Goal: Task Accomplishment & Management: Manage account settings

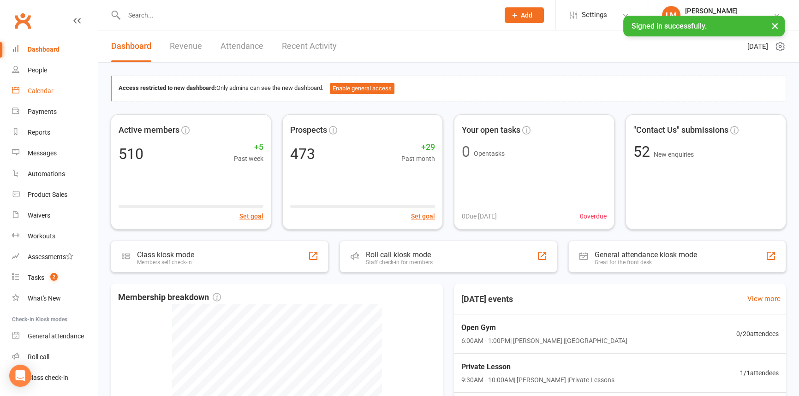
click at [45, 91] on div "Calendar" at bounding box center [41, 90] width 26 height 7
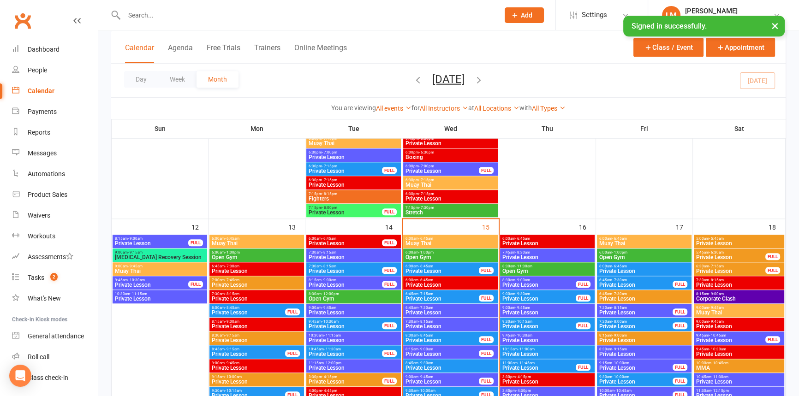
scroll to position [1048, 0]
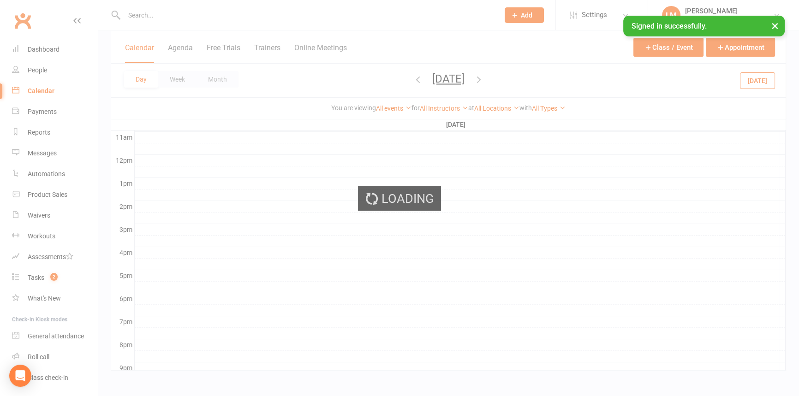
scroll to position [0, 0]
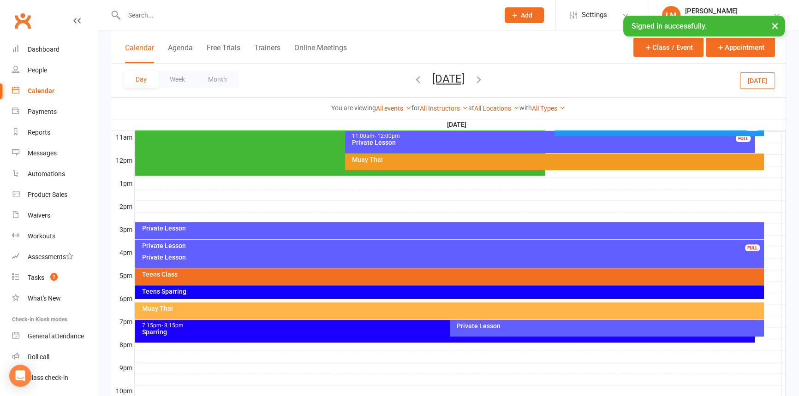
click at [766, 247] on div at bounding box center [460, 252] width 651 height 11
click at [766, 247] on button "Add Event" at bounding box center [759, 249] width 31 height 11
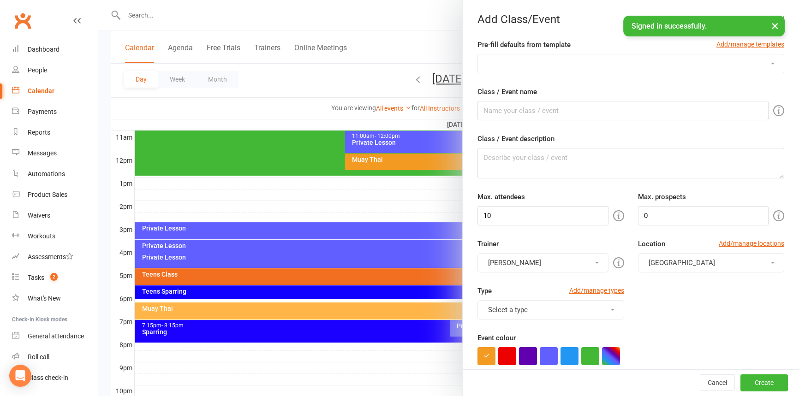
click at [491, 65] on select "[MEDICAL_DATA] [PERSON_NAME] Privates Open Gym Private Lesson School Holiday Pr…" at bounding box center [631, 63] width 306 height 18
select select "255"
click at [478, 54] on select "[MEDICAL_DATA] [PERSON_NAME] Privates Open Gym Private Lesson School Holiday Pr…" at bounding box center [631, 63] width 306 height 18
type input "Private Lesson"
type textarea "One on one or small group training where you have full attention from a trainer…"
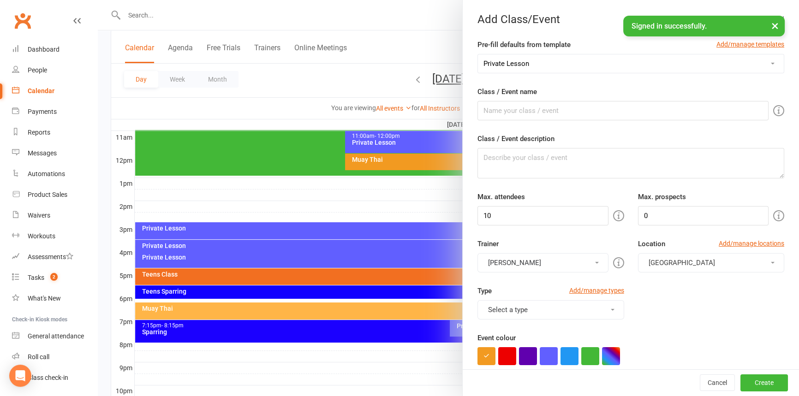
type input "1"
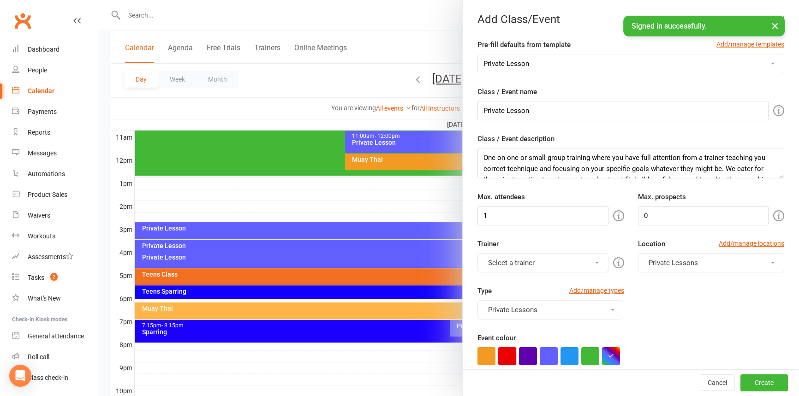
click at [511, 359] on button "button" at bounding box center [507, 356] width 18 height 18
click at [520, 265] on button "Select a trainer" at bounding box center [543, 262] width 131 height 19
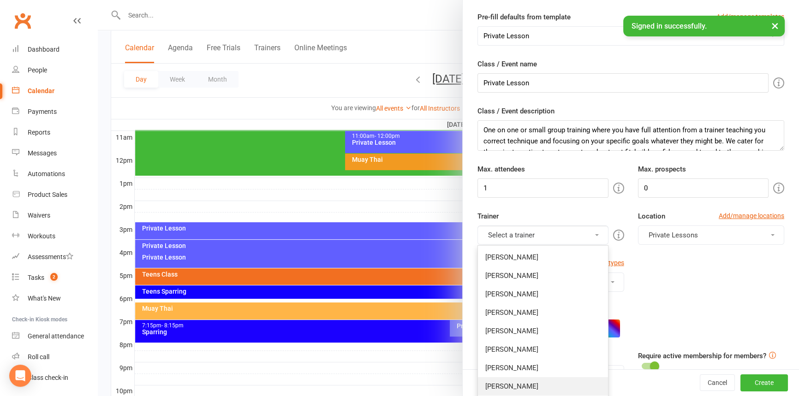
scroll to position [42, 0]
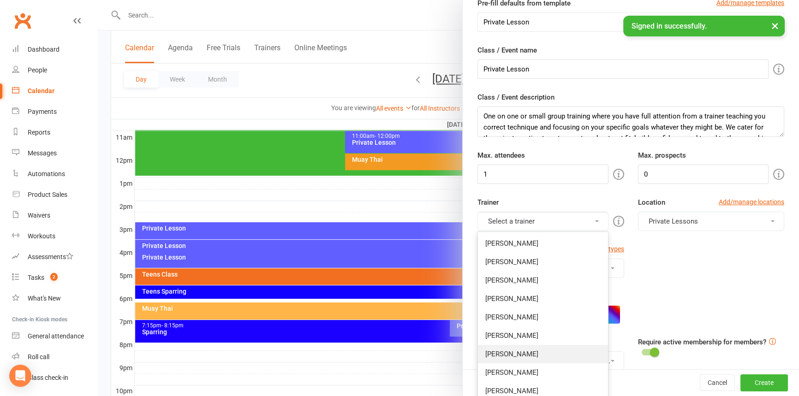
click at [501, 357] on link "[PERSON_NAME]" at bounding box center [543, 354] width 130 height 18
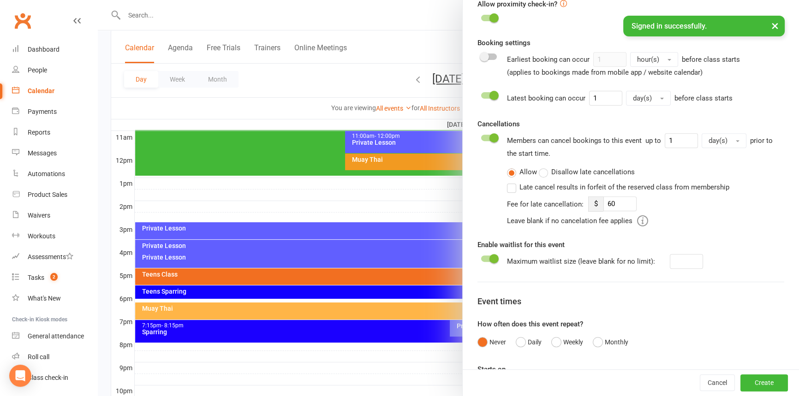
scroll to position [469, 0]
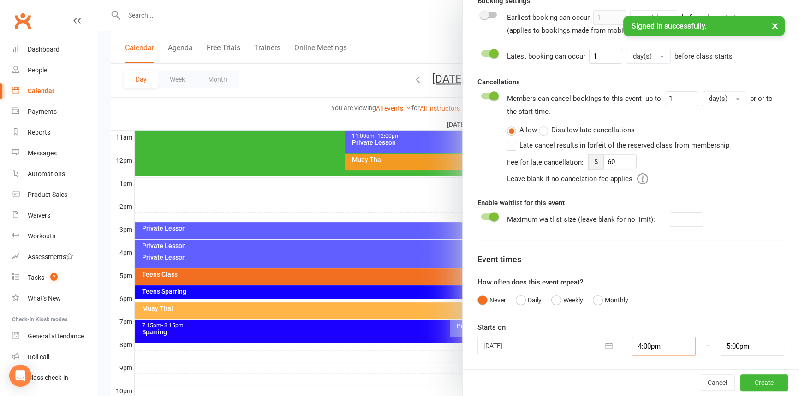
click at [651, 346] on input "4:00pm" at bounding box center [664, 346] width 64 height 19
type input "4:15pm"
click at [648, 302] on li "4:15pm" at bounding box center [655, 303] width 44 height 14
click at [749, 353] on input "5:15pm" at bounding box center [753, 346] width 64 height 19
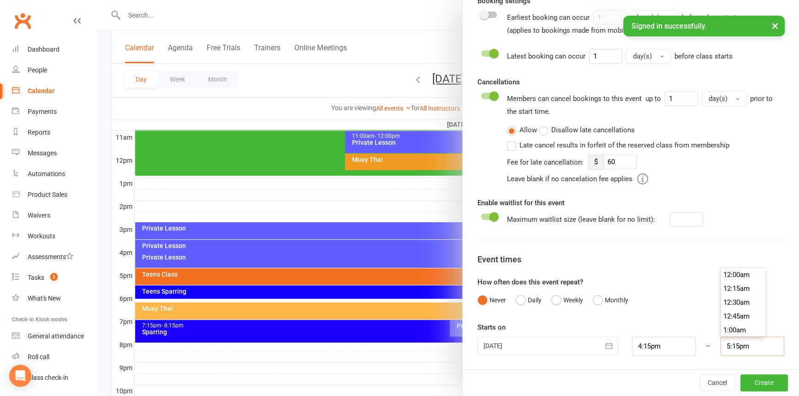
scroll to position [941, 0]
type input "5:00pm"
click at [733, 275] on li "5:00pm" at bounding box center [743, 276] width 44 height 14
click at [756, 378] on button "Create" at bounding box center [765, 383] width 48 height 17
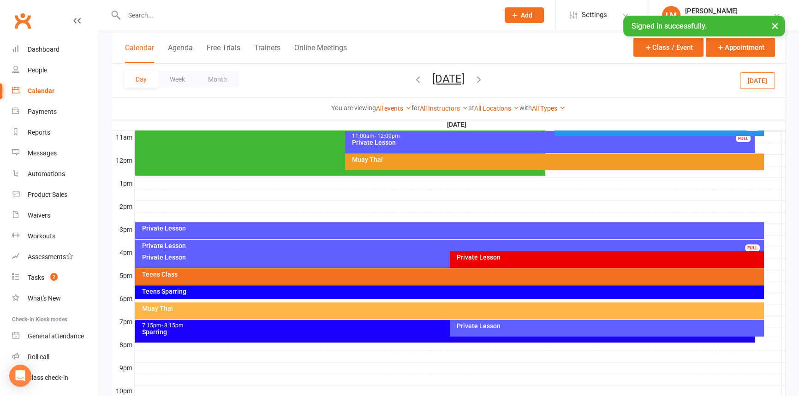
click at [771, 272] on div at bounding box center [460, 275] width 651 height 11
click at [768, 274] on button "Add Event" at bounding box center [764, 274] width 31 height 11
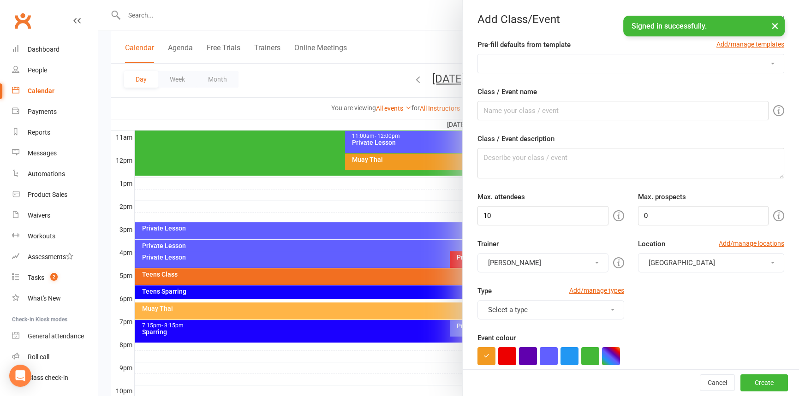
click at [511, 63] on select "[MEDICAL_DATA] [PERSON_NAME] Privates Open Gym Private Lesson School Holiday Pr…" at bounding box center [631, 63] width 306 height 18
select select "255"
click at [478, 54] on select "[MEDICAL_DATA] [PERSON_NAME] Privates Open Gym Private Lesson School Holiday Pr…" at bounding box center [631, 63] width 306 height 18
type input "Private Lesson"
type textarea "One on one or small group training where you have full attention from a trainer…"
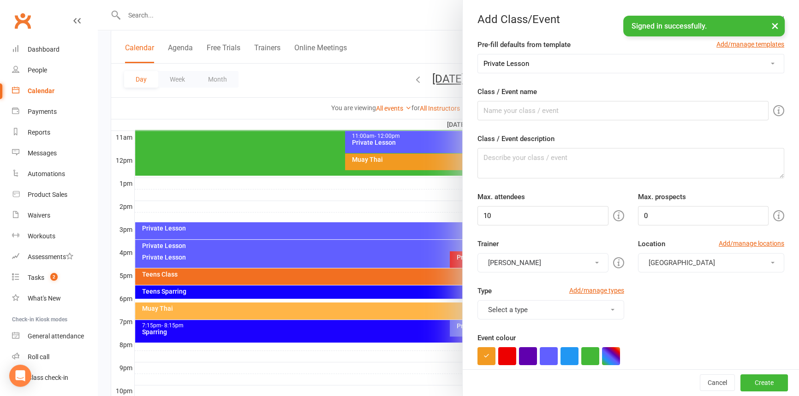
type input "1"
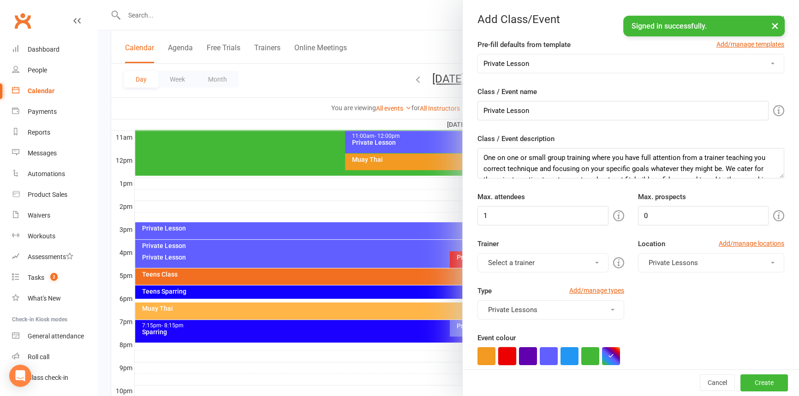
click at [501, 350] on button "button" at bounding box center [507, 356] width 18 height 18
click at [503, 260] on button "Select a trainer" at bounding box center [543, 262] width 131 height 19
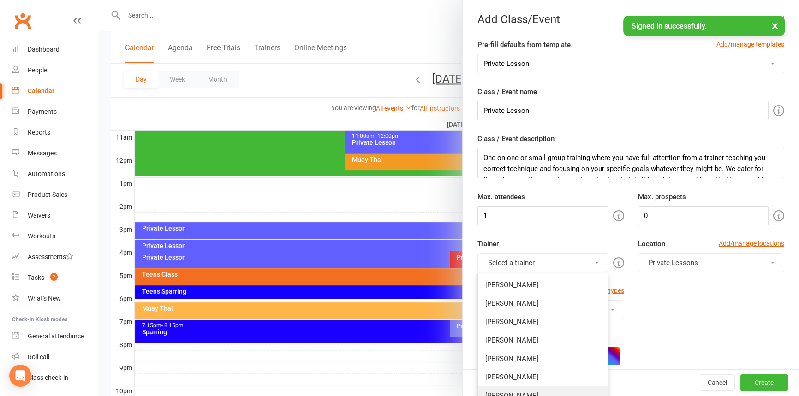
click at [511, 391] on link "[PERSON_NAME]" at bounding box center [543, 396] width 130 height 18
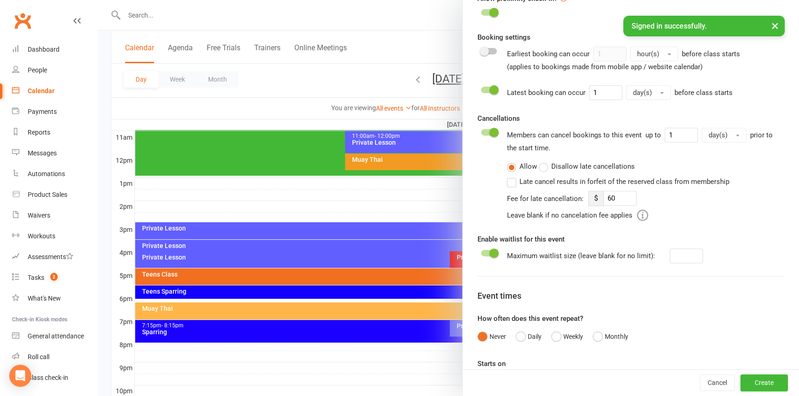
scroll to position [469, 0]
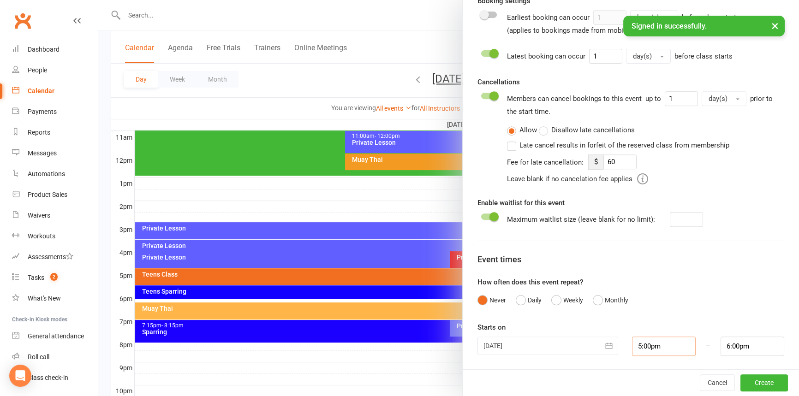
click at [649, 352] on input "5:00pm" at bounding box center [664, 346] width 64 height 19
click at [721, 341] on input "6:00pm" at bounding box center [753, 346] width 64 height 19
type input "5:45pm"
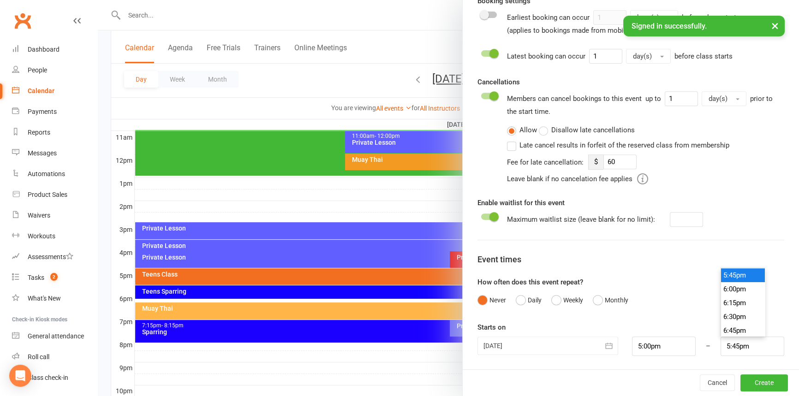
click at [724, 278] on li "5:45pm" at bounding box center [743, 276] width 44 height 14
click at [741, 381] on button "Create" at bounding box center [765, 383] width 48 height 17
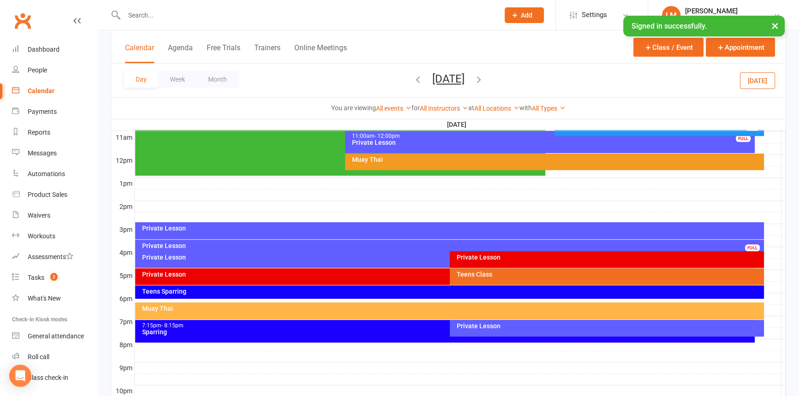
click at [771, 289] on div at bounding box center [460, 287] width 651 height 11
click at [771, 289] on button "Add Event" at bounding box center [765, 291] width 31 height 11
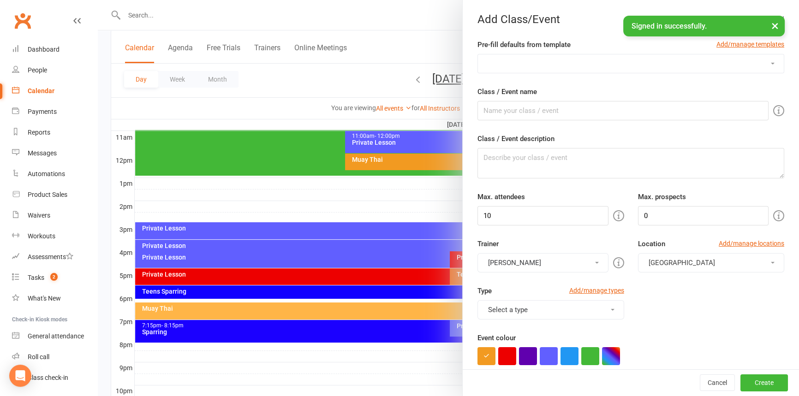
click at [542, 69] on select "[MEDICAL_DATA] [PERSON_NAME] Privates Open Gym Private Lesson School Holiday Pr…" at bounding box center [631, 63] width 306 height 18
select select "255"
click at [478, 54] on select "[MEDICAL_DATA] [PERSON_NAME] Privates Open Gym Private Lesson School Holiday Pr…" at bounding box center [631, 63] width 306 height 18
type input "Private Lesson"
type textarea "One on one or small group training where you have full attention from a trainer…"
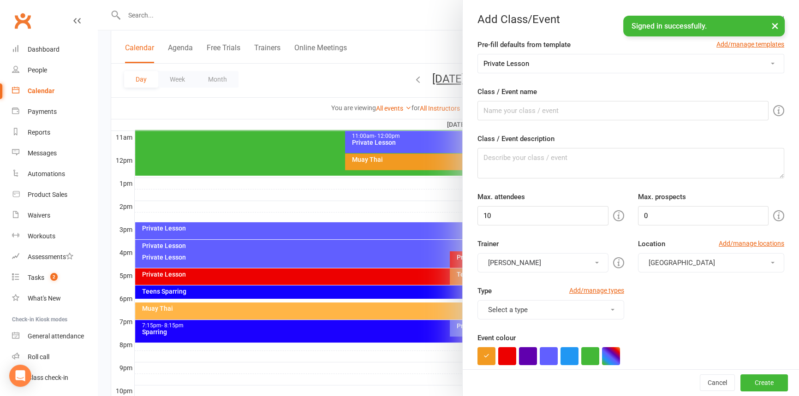
type input "1"
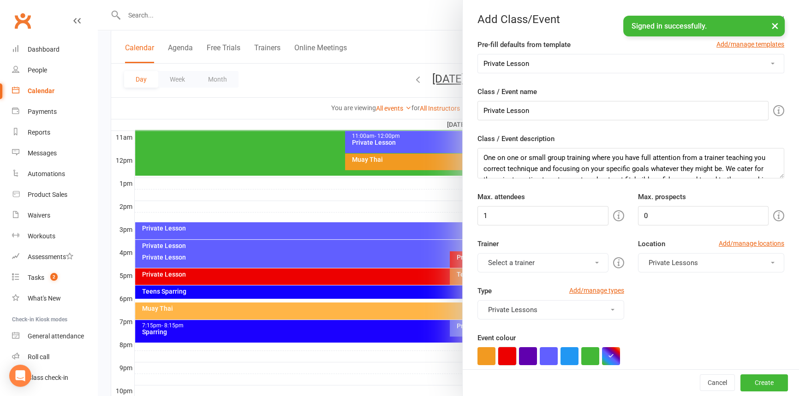
click at [507, 351] on button "button" at bounding box center [507, 356] width 18 height 18
click at [507, 262] on button "Select a trainer" at bounding box center [543, 262] width 131 height 19
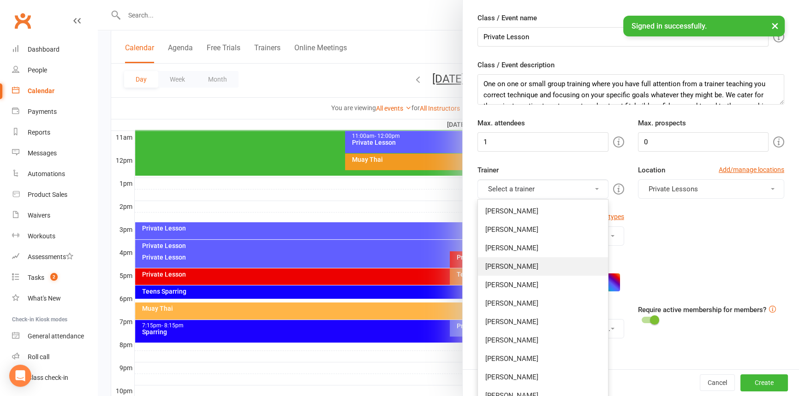
scroll to position [84, 0]
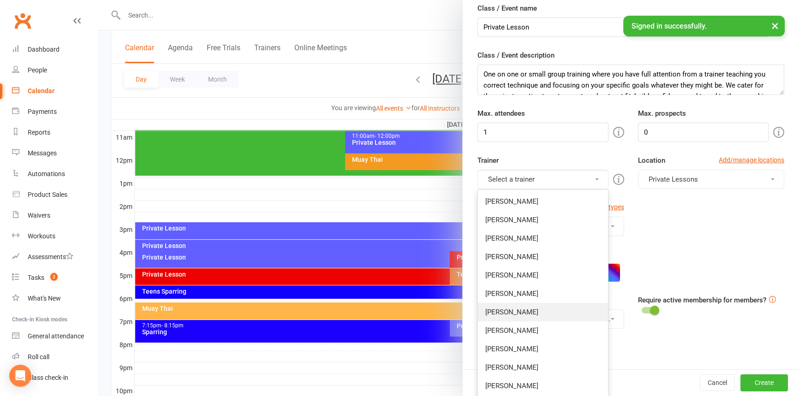
click at [508, 311] on link "[PERSON_NAME]" at bounding box center [543, 312] width 130 height 18
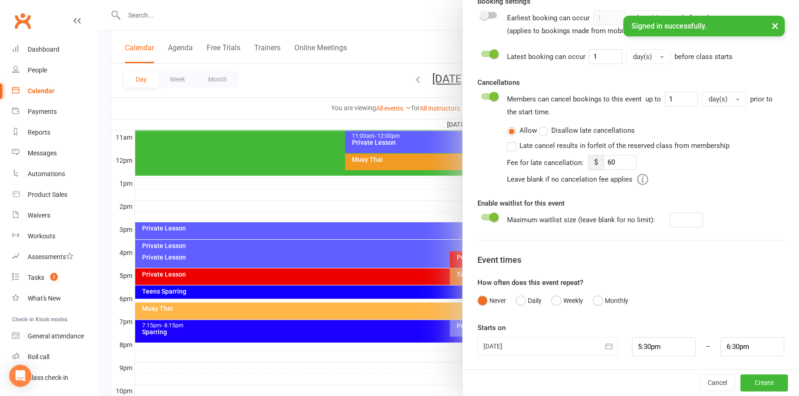
scroll to position [469, 0]
click at [651, 339] on input "5:30pm" at bounding box center [664, 346] width 64 height 19
type input "5:45pm"
click at [640, 305] on li "5:45pm" at bounding box center [655, 303] width 44 height 14
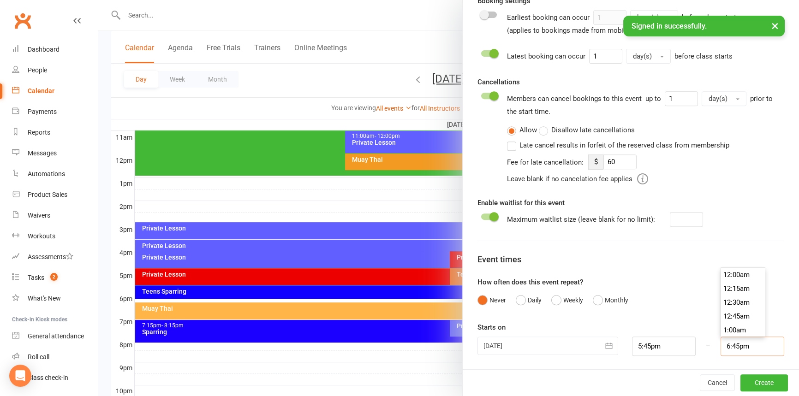
click at [724, 342] on input "6:45pm" at bounding box center [753, 346] width 64 height 19
type input "6:30pm"
click at [730, 278] on li "6:30pm" at bounding box center [743, 276] width 44 height 14
click at [760, 379] on button "Create" at bounding box center [765, 383] width 48 height 17
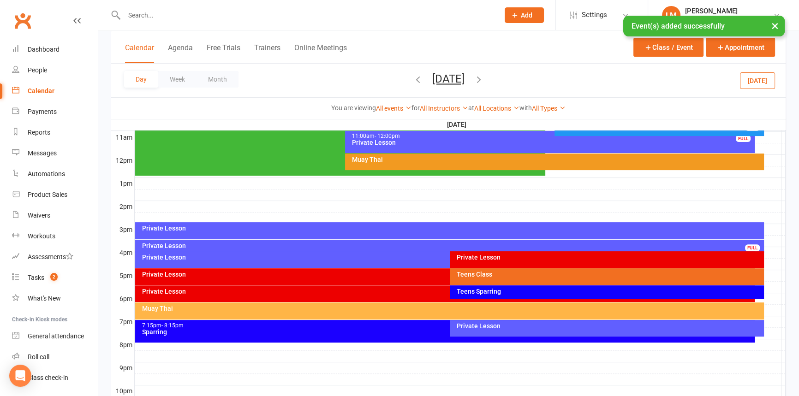
click at [766, 311] on div at bounding box center [460, 310] width 651 height 11
click at [767, 311] on button "Add Event" at bounding box center [759, 312] width 31 height 11
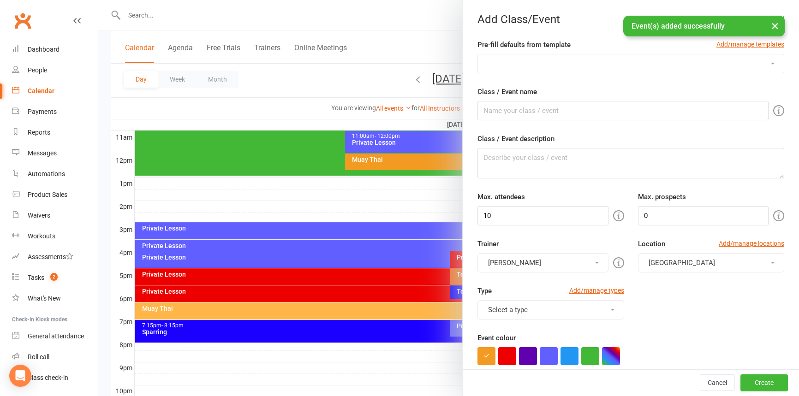
click at [482, 65] on select "[MEDICAL_DATA] [PERSON_NAME] Privates Open Gym Private Lesson School Holiday Pr…" at bounding box center [631, 63] width 306 height 18
click at [502, 65] on select "[MEDICAL_DATA] [PERSON_NAME] Privates Open Gym Private Lesson School Holiday Pr…" at bounding box center [631, 63] width 306 height 18
select select "255"
click at [478, 54] on select "[MEDICAL_DATA] [PERSON_NAME] Privates Open Gym Private Lesson School Holiday Pr…" at bounding box center [631, 63] width 306 height 18
type input "Private Lesson"
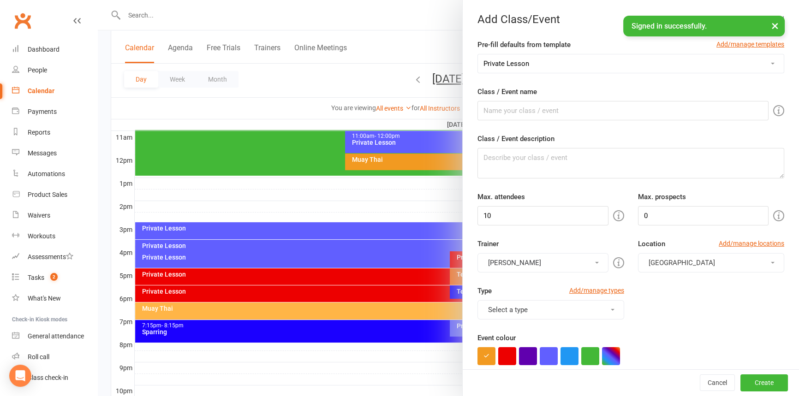
type textarea "One on one or small group training where you have full attention from a trainer…"
type input "1"
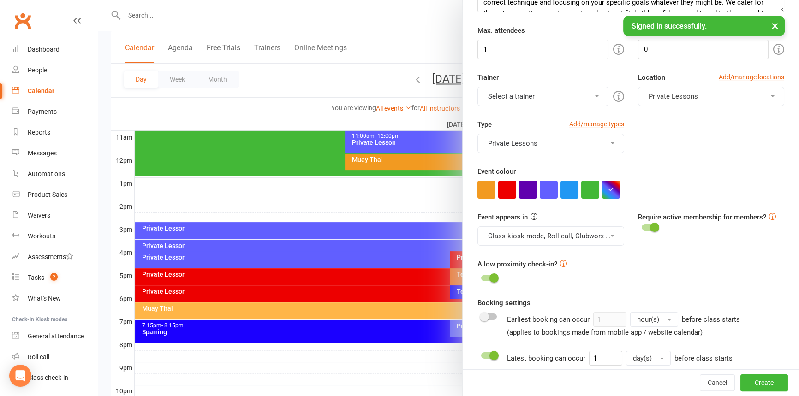
scroll to position [167, 0]
click at [508, 192] on button "button" at bounding box center [507, 189] width 18 height 18
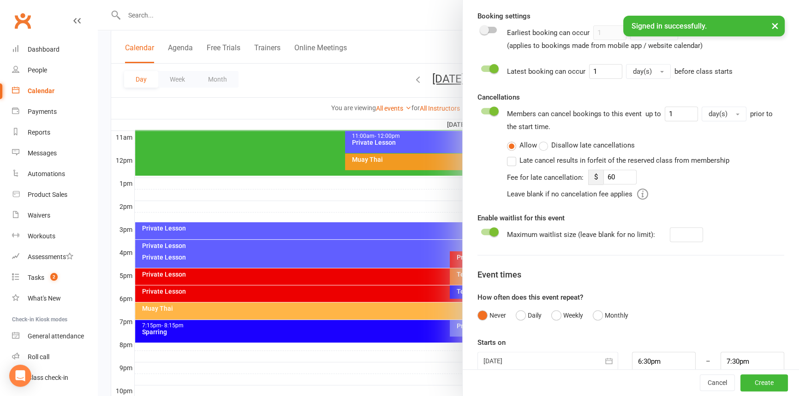
scroll to position [469, 0]
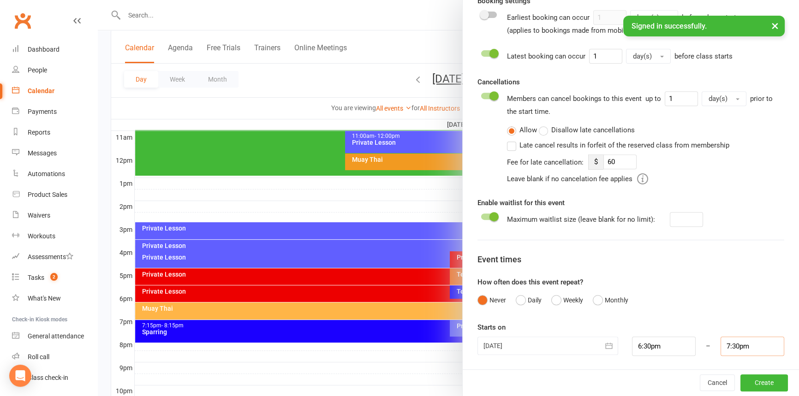
click at [731, 341] on input "7:30pm" at bounding box center [753, 346] width 64 height 19
type input "7:15pm"
click at [724, 275] on li "7:15pm" at bounding box center [743, 276] width 44 height 14
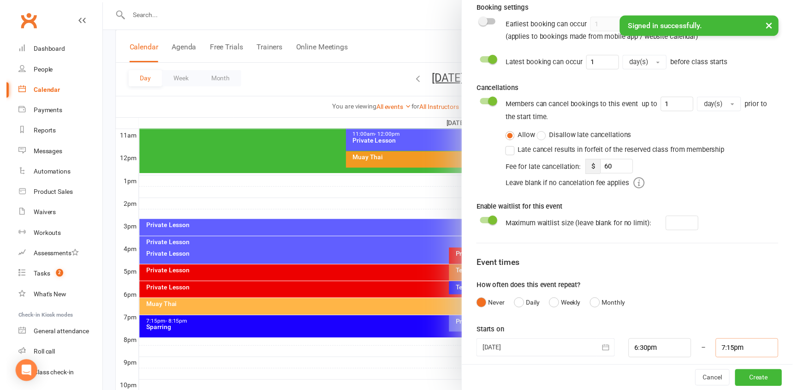
scroll to position [469, 0]
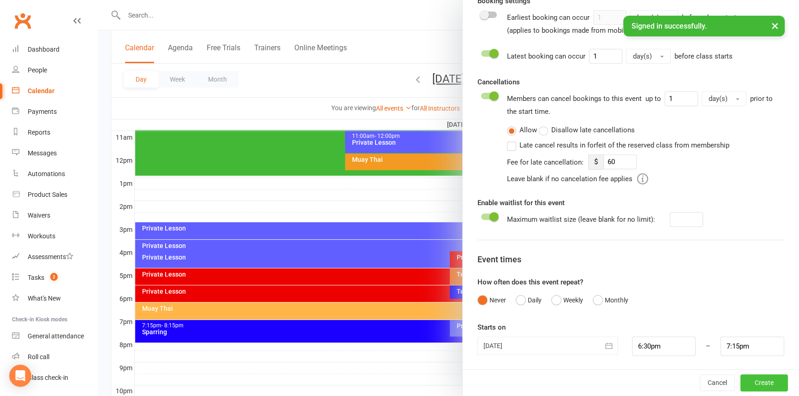
click at [741, 380] on button "Create" at bounding box center [765, 383] width 48 height 17
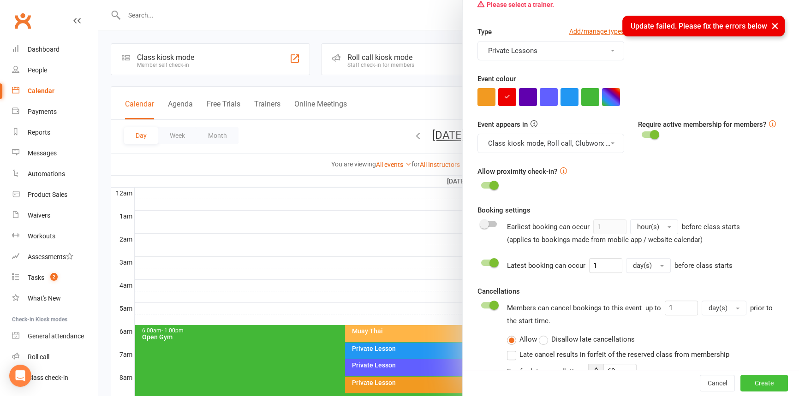
scroll to position [193, 0]
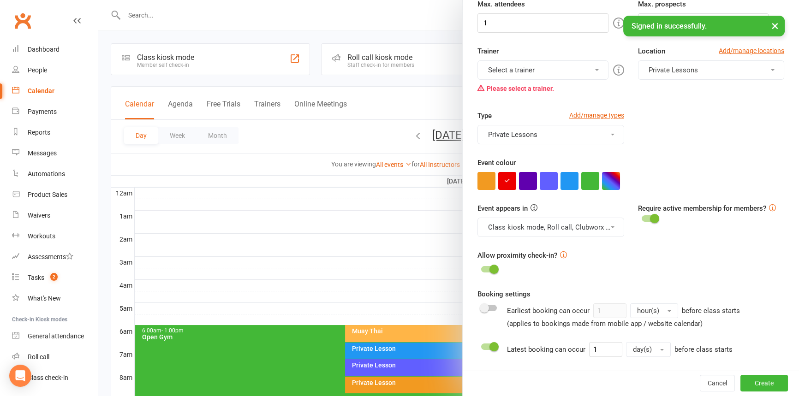
click at [528, 75] on button "Select a trainer" at bounding box center [543, 69] width 131 height 19
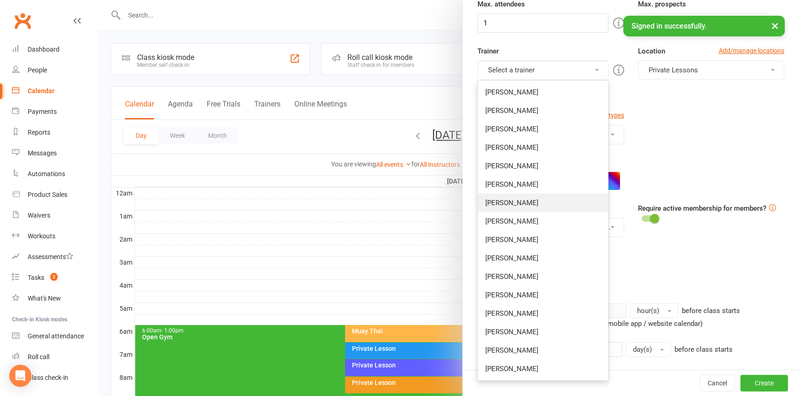
click at [509, 196] on link "[PERSON_NAME]" at bounding box center [543, 203] width 130 height 18
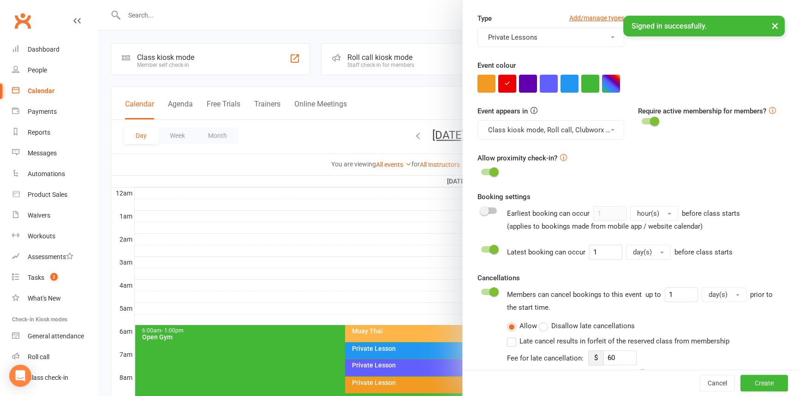
scroll to position [360, 0]
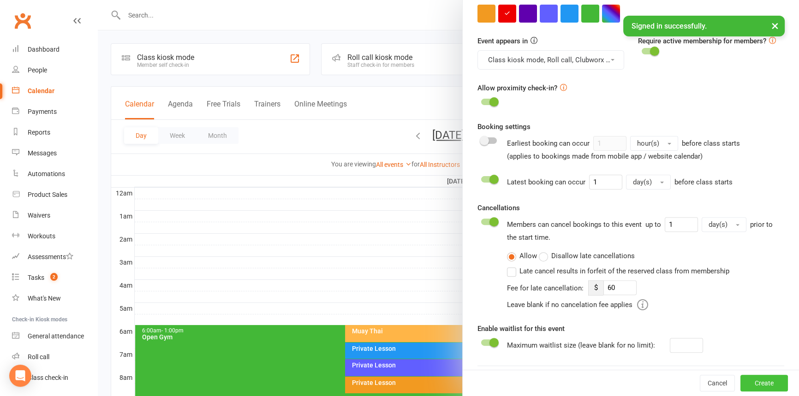
click at [753, 380] on button "Create" at bounding box center [765, 383] width 48 height 17
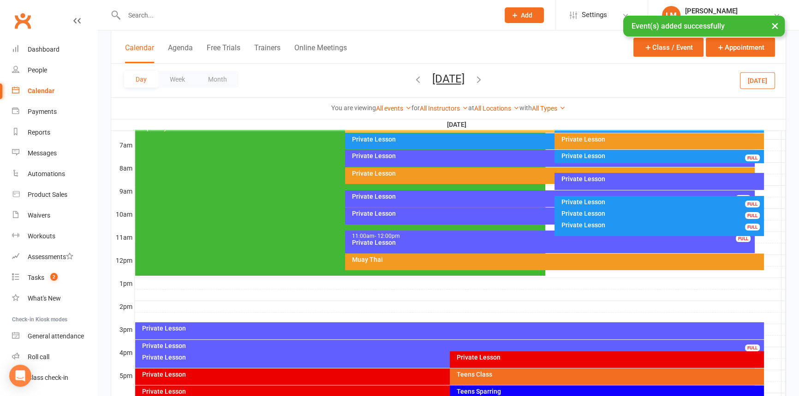
scroll to position [335, 0]
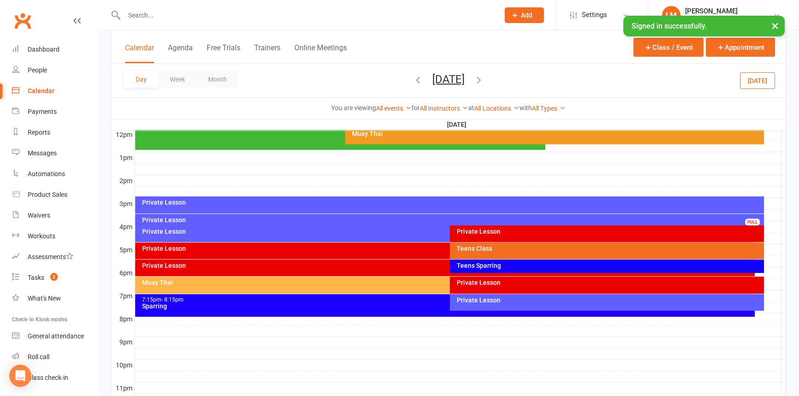
drag, startPoint x: 805, startPoint y: 155, endPoint x: 796, endPoint y: 43, distance: 112.0
click at [218, 78] on button "Month" at bounding box center [218, 79] width 42 height 17
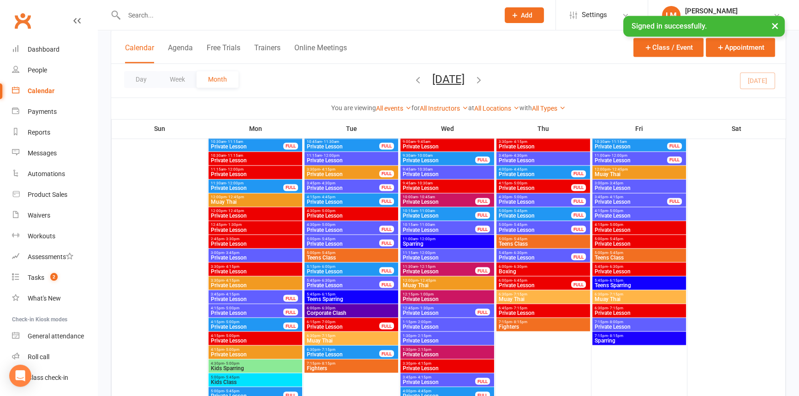
scroll to position [1971, 0]
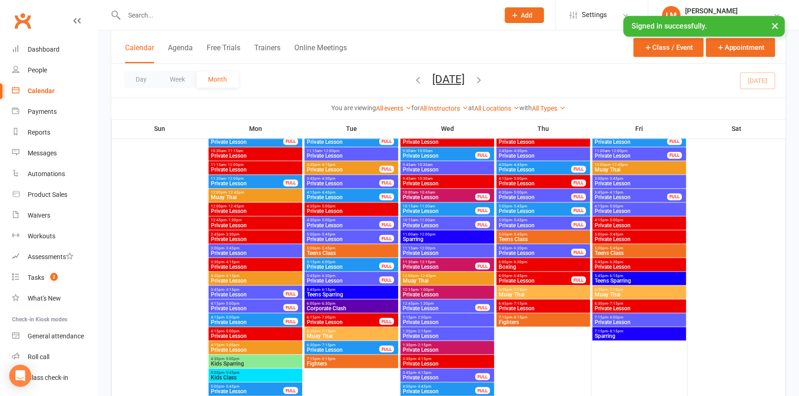
click at [608, 219] on span "- 5:00pm" at bounding box center [615, 220] width 15 height 4
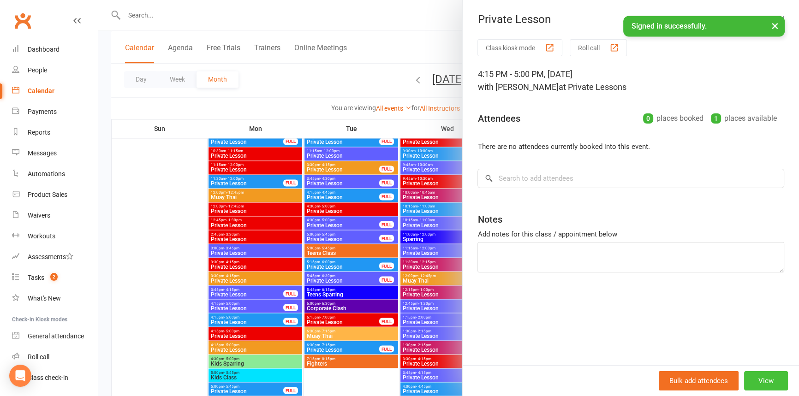
click at [767, 375] on button "View" at bounding box center [766, 380] width 44 height 19
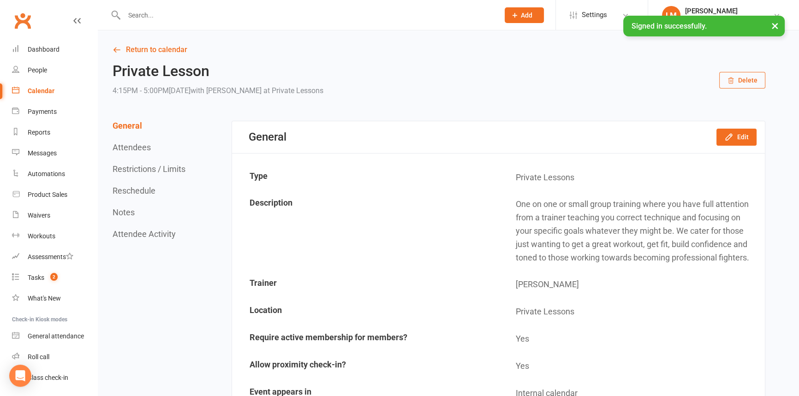
click at [742, 78] on button "Delete" at bounding box center [742, 80] width 46 height 17
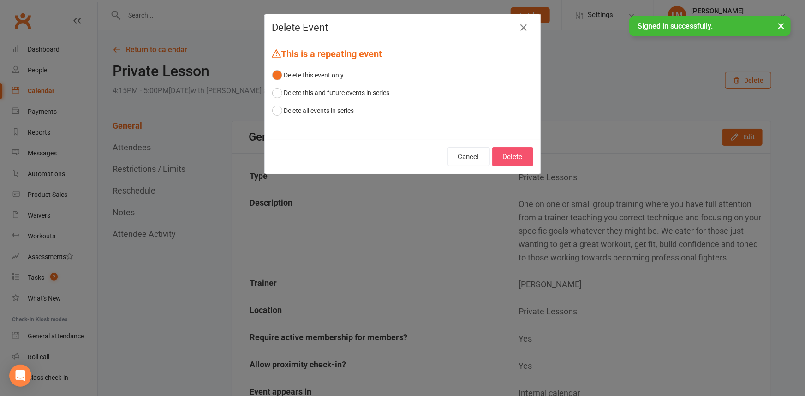
click at [514, 152] on button "Delete" at bounding box center [512, 156] width 41 height 19
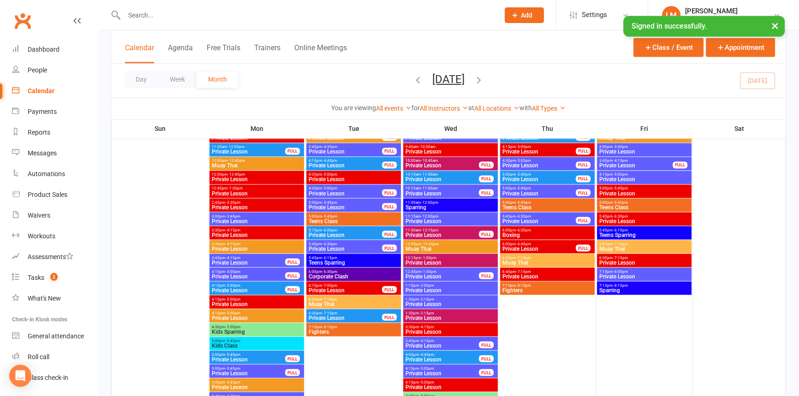
scroll to position [1973, 0]
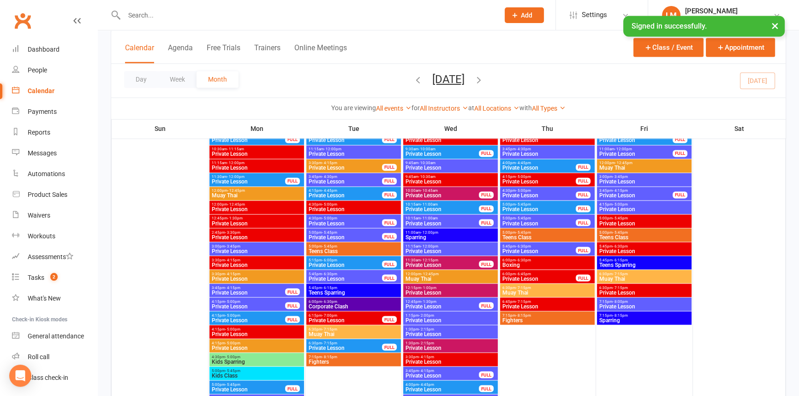
click at [640, 221] on span "Private Lesson" at bounding box center [644, 224] width 91 height 6
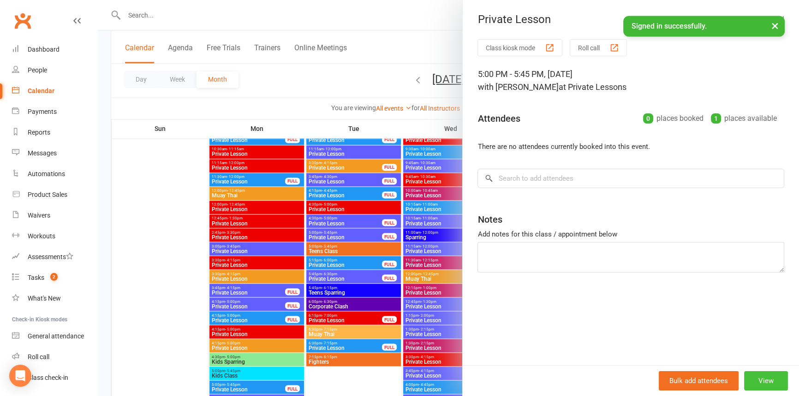
click at [771, 374] on button "View" at bounding box center [766, 380] width 44 height 19
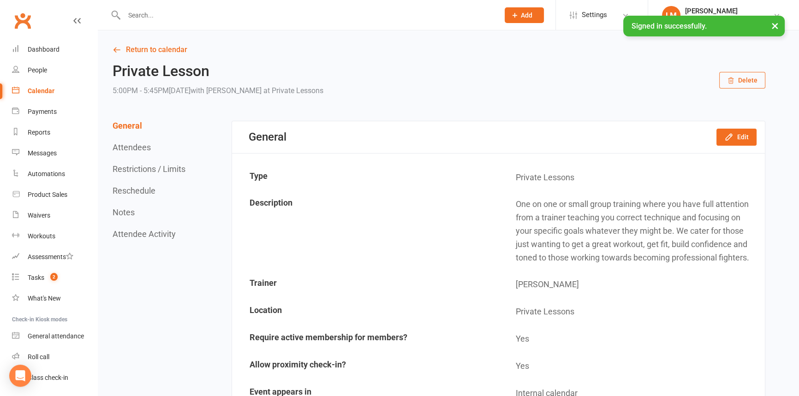
click at [723, 78] on button "Delete" at bounding box center [742, 80] width 46 height 17
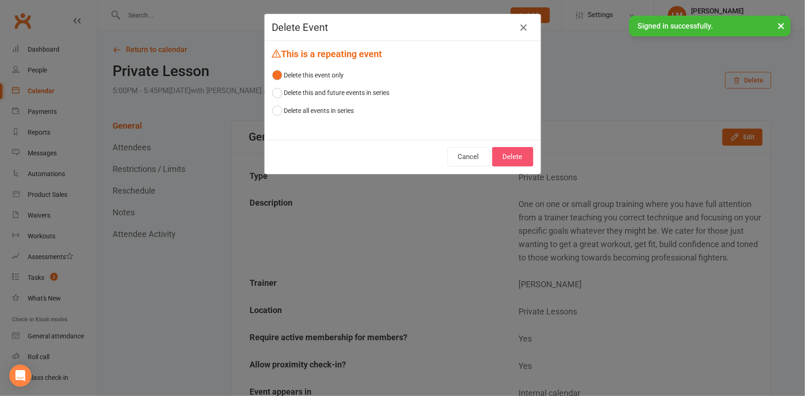
click at [518, 162] on button "Delete" at bounding box center [512, 156] width 41 height 19
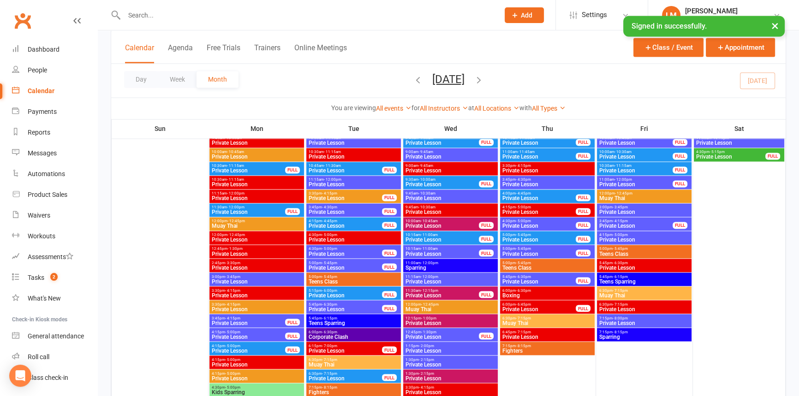
scroll to position [1951, 0]
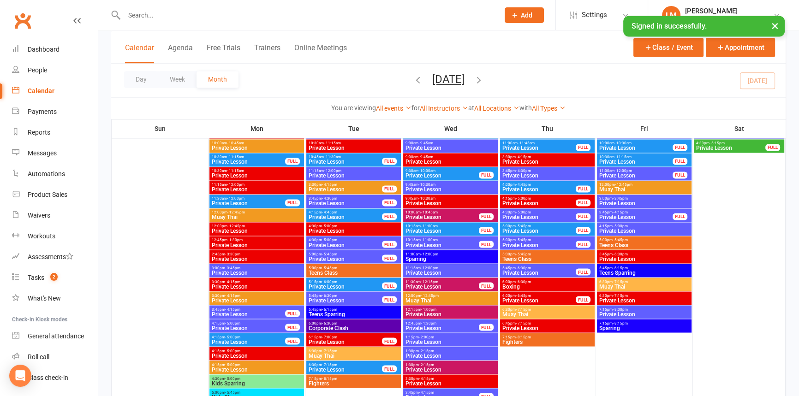
click at [666, 256] on span "Private Lesson" at bounding box center [644, 259] width 91 height 6
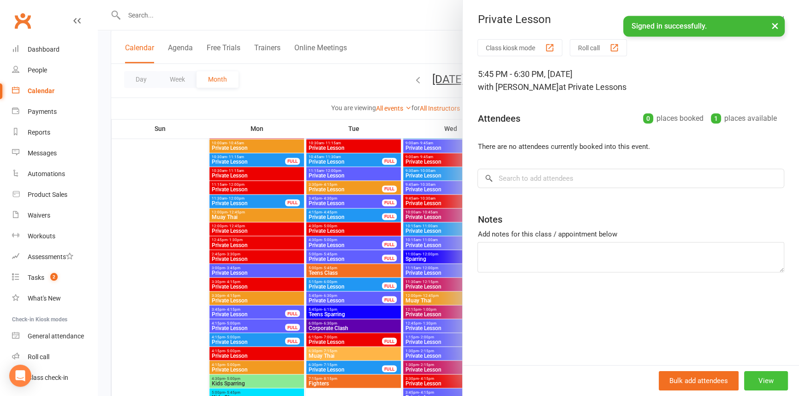
click at [773, 375] on button "View" at bounding box center [766, 380] width 44 height 19
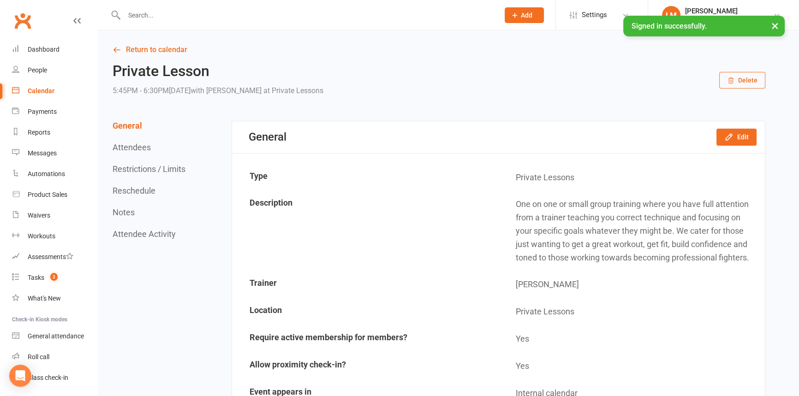
click at [725, 78] on button "Delete" at bounding box center [742, 80] width 46 height 17
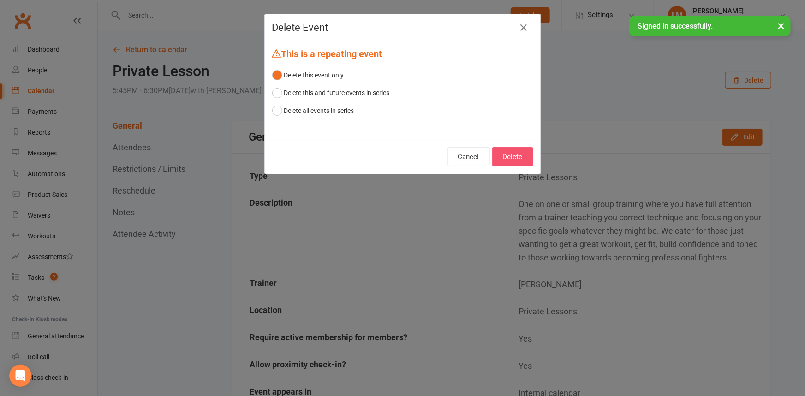
click at [523, 155] on button "Delete" at bounding box center [512, 156] width 41 height 19
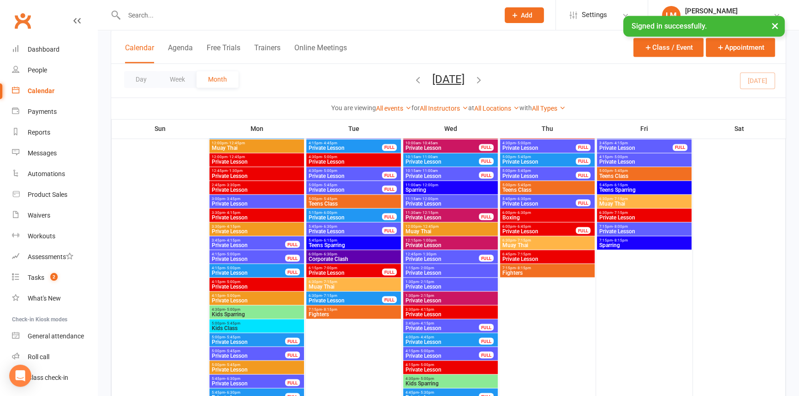
scroll to position [2029, 0]
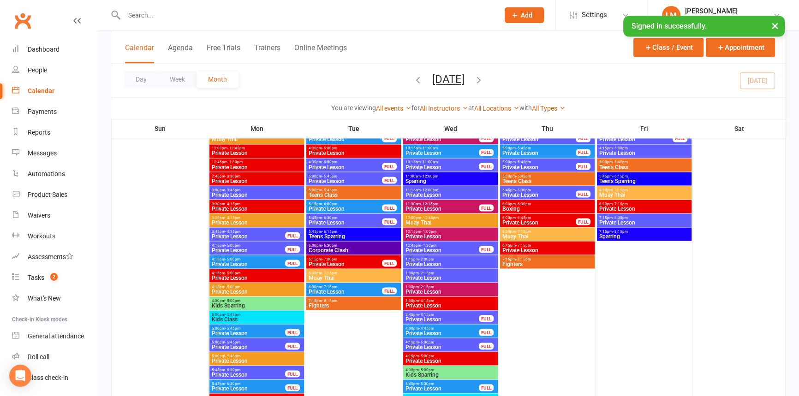
click at [666, 209] on span "Private Lesson" at bounding box center [644, 209] width 91 height 6
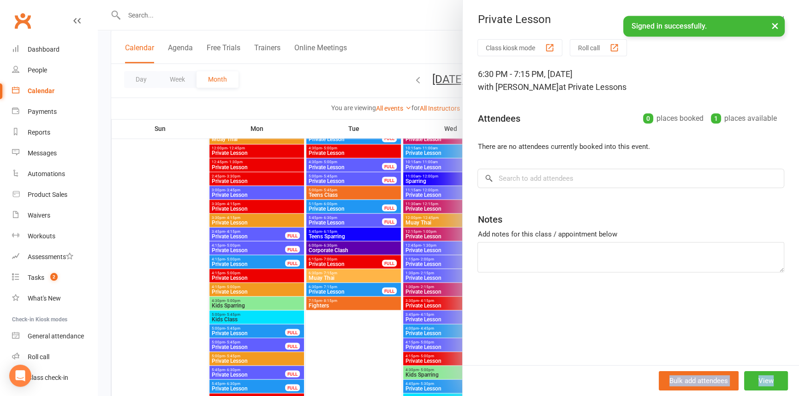
click at [786, 371] on div "Private Lesson Class kiosk mode Roll call 6:30 PM - 7:15 PM, [DATE] with [PERSO…" at bounding box center [630, 198] width 337 height 396
click at [771, 380] on button "View" at bounding box center [766, 380] width 44 height 19
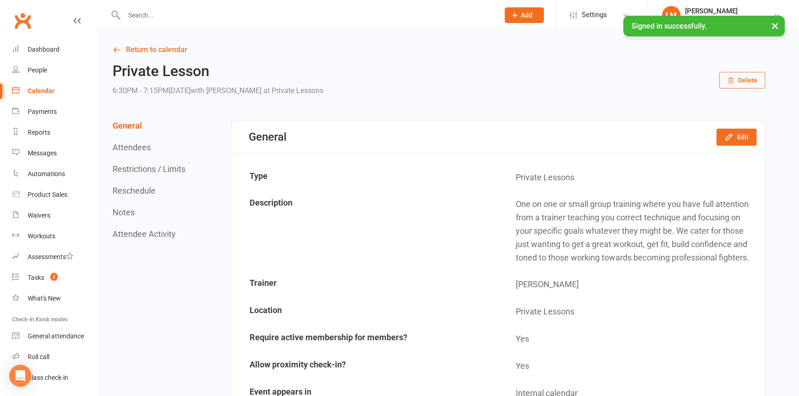
click at [730, 78] on icon "button" at bounding box center [730, 80] width 7 height 7
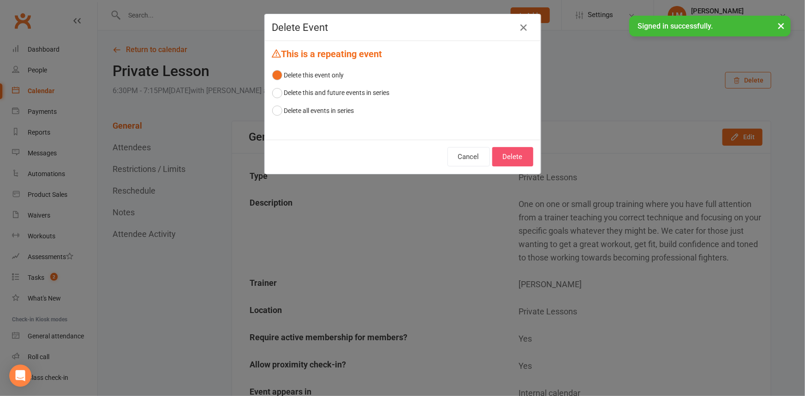
click at [522, 161] on button "Delete" at bounding box center [512, 156] width 41 height 19
